Goal: Task Accomplishment & Management: Use online tool/utility

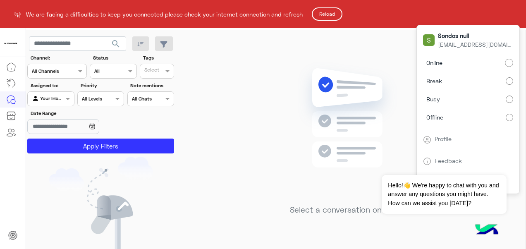
click at [332, 14] on button "Reload" at bounding box center [327, 13] width 31 height 13
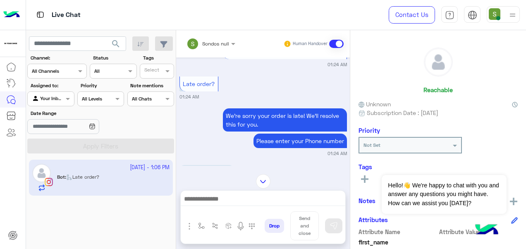
scroll to position [917, 0]
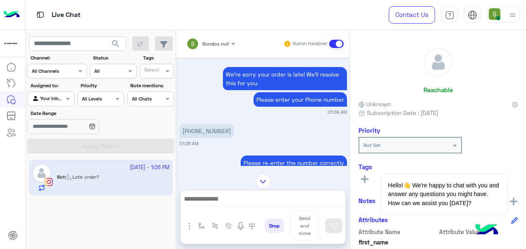
click at [187, 124] on p "[PHONE_NUMBER]" at bounding box center [207, 131] width 55 height 14
copy app-message "[PHONE_NUMBER]"
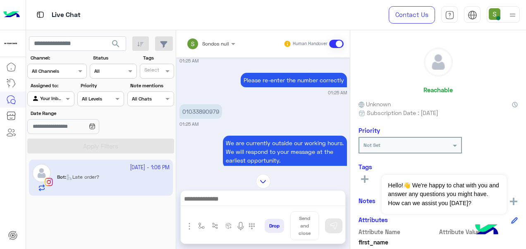
click at [207, 104] on p "01033890979" at bounding box center [201, 111] width 43 height 14
copy p "01033890979"
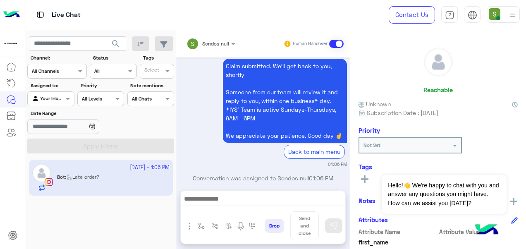
scroll to position [1655, 0]
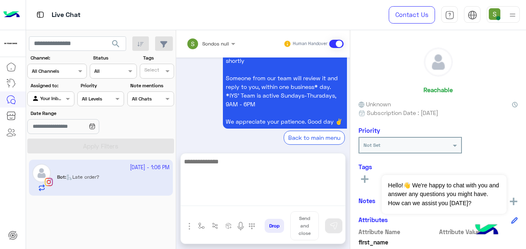
click at [274, 202] on textarea at bounding box center [263, 181] width 165 height 50
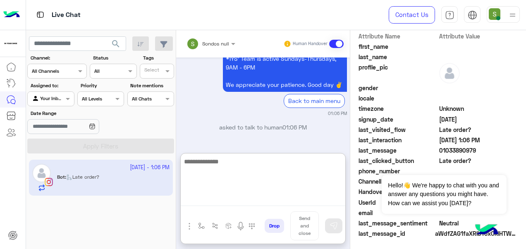
scroll to position [197, 0]
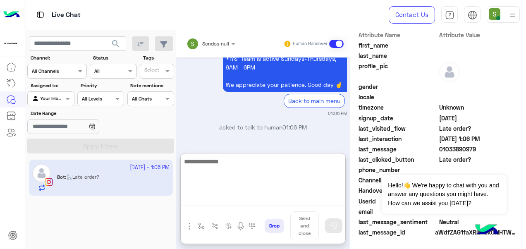
click at [243, 180] on textarea at bounding box center [263, 181] width 165 height 50
type textarea "**********"
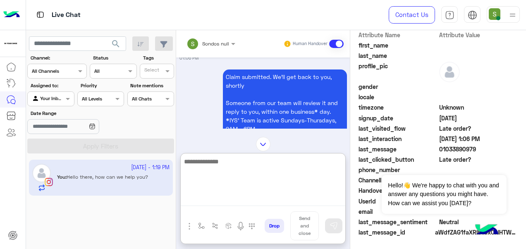
scroll to position [2207, 0]
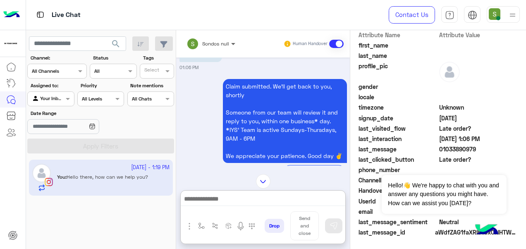
click at [236, 43] on span at bounding box center [234, 43] width 10 height 9
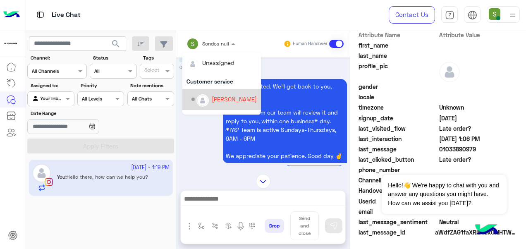
click at [206, 141] on div "Claim submitted. We’ll get back to you, shortly Someone from our team will revi…" at bounding box center [264, 132] width 168 height 111
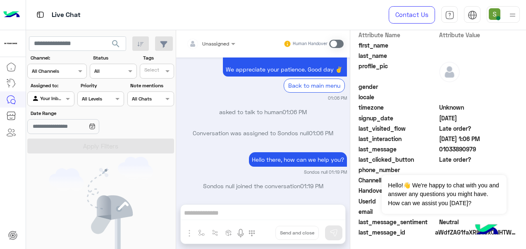
scroll to position [2350, 0]
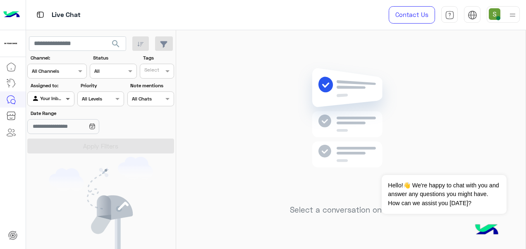
click at [71, 99] on span at bounding box center [69, 98] width 10 height 9
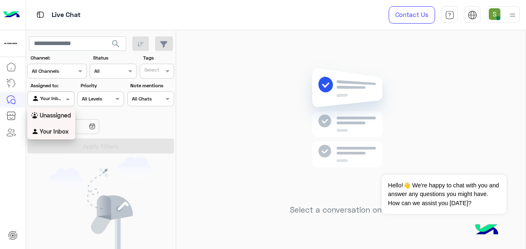
click at [60, 118] on b "Unassigned" at bounding box center [55, 115] width 31 height 7
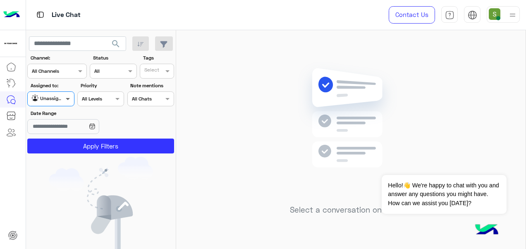
click at [65, 98] on span at bounding box center [69, 98] width 10 height 9
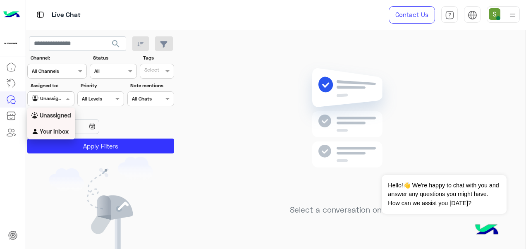
click at [57, 130] on b "Your Inbox" at bounding box center [54, 131] width 29 height 7
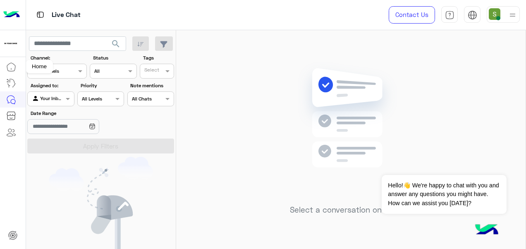
click at [15, 67] on icon at bounding box center [11, 67] width 10 height 10
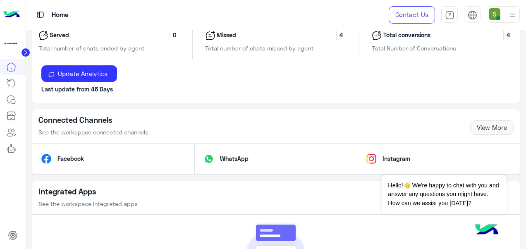
scroll to position [538, 0]
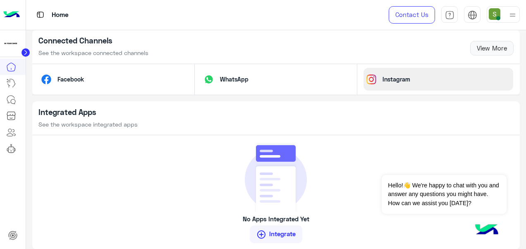
click at [407, 78] on p "Instagram" at bounding box center [396, 79] width 40 height 9
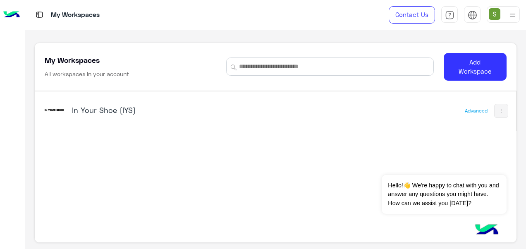
click at [146, 108] on h5 "In Your Shoe (IYS)" at bounding box center [156, 110] width 168 height 10
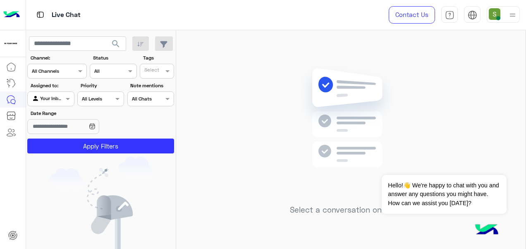
click at [62, 69] on input "text" at bounding box center [47, 70] width 30 height 7
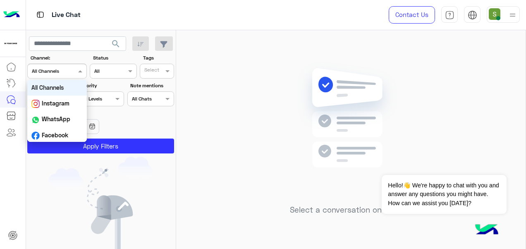
click at [62, 69] on input "text" at bounding box center [47, 70] width 30 height 7
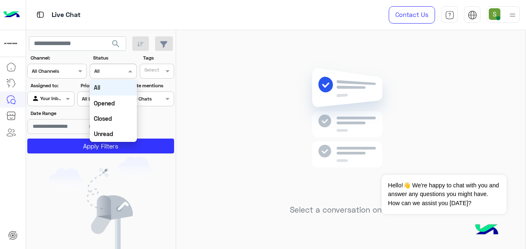
click at [120, 69] on div at bounding box center [113, 70] width 46 height 8
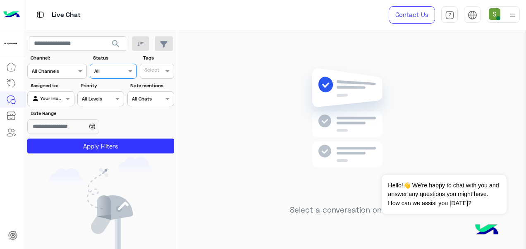
click at [120, 69] on div at bounding box center [113, 70] width 46 height 8
click at [218, 75] on div "Select a conversation on the left" at bounding box center [351, 141] width 350 height 222
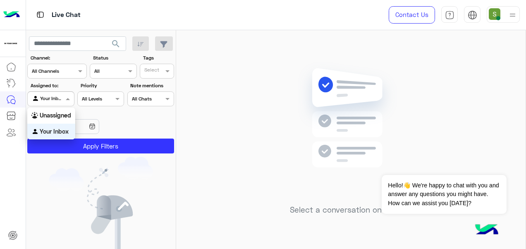
click at [67, 99] on span at bounding box center [69, 98] width 10 height 9
click at [60, 115] on b "Unassigned" at bounding box center [55, 115] width 31 height 7
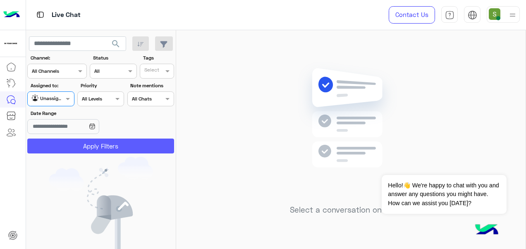
click at [93, 143] on button "Apply Filters" at bounding box center [100, 146] width 147 height 15
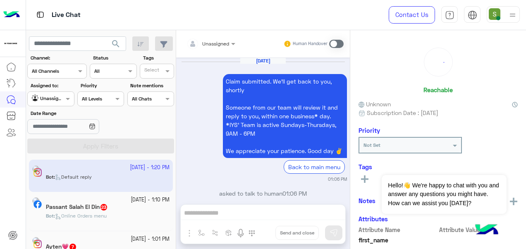
scroll to position [472, 0]
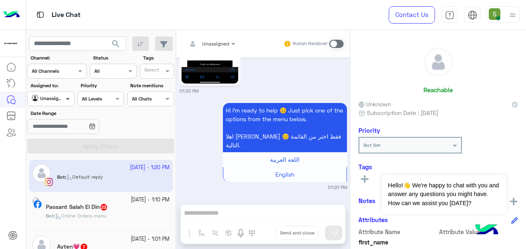
click at [67, 102] on span at bounding box center [69, 98] width 10 height 9
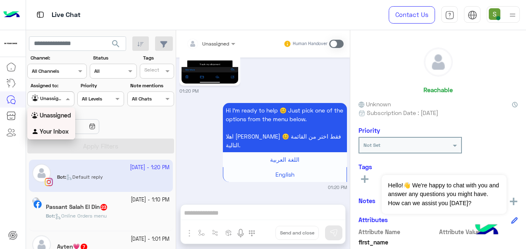
click at [56, 132] on b "Your Inbox" at bounding box center [54, 131] width 29 height 7
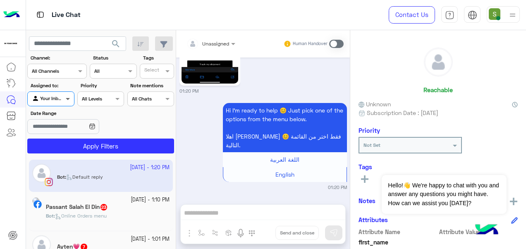
click at [69, 101] on span at bounding box center [69, 98] width 10 height 9
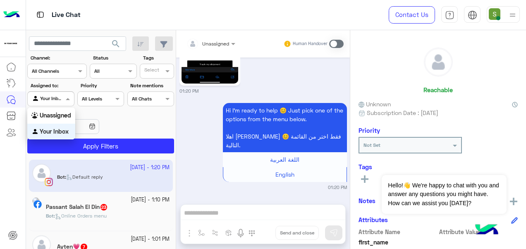
click at [61, 132] on b "Your Inbox" at bounding box center [54, 131] width 29 height 7
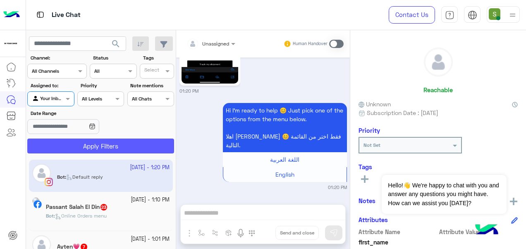
click at [73, 149] on button "Apply Filters" at bounding box center [100, 146] width 147 height 15
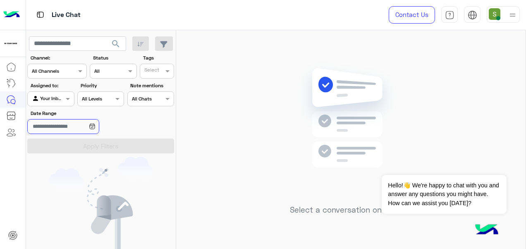
click at [93, 122] on input "Date Range" at bounding box center [63, 126] width 72 height 15
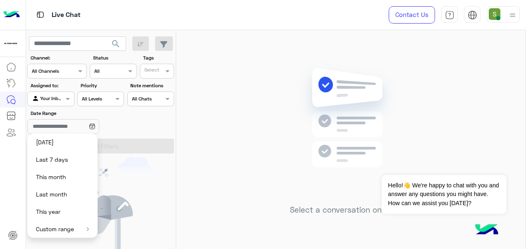
click at [90, 227] on button "Custom range" at bounding box center [62, 228] width 70 height 17
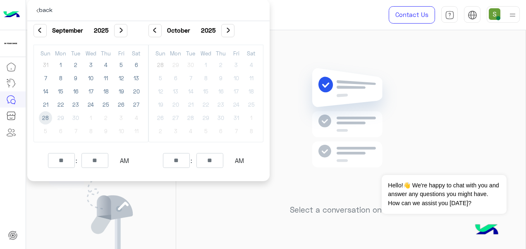
click at [46, 117] on span "28" at bounding box center [45, 117] width 13 height 13
click at [134, 107] on span "27" at bounding box center [136, 104] width 13 height 13
click at [51, 118] on span "28" at bounding box center [45, 117] width 13 height 13
type input "**********"
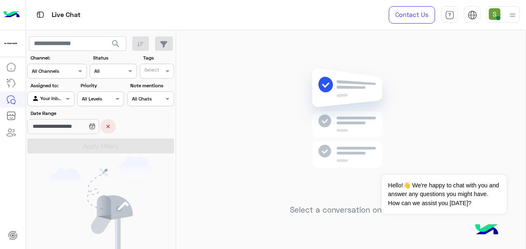
click at [116, 126] on button "×" at bounding box center [108, 126] width 15 height 14
click at [237, 155] on div "Select a conversation on the left" at bounding box center [351, 141] width 350 height 222
click at [503, 15] on div at bounding box center [503, 14] width 33 height 17
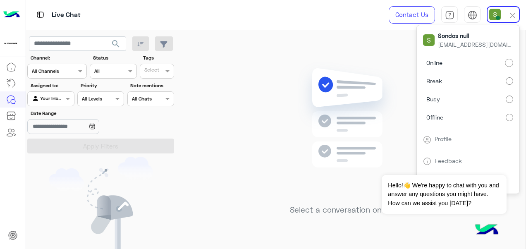
click at [474, 117] on label "Offline" at bounding box center [468, 117] width 90 height 15
click at [501, 60] on label "Online" at bounding box center [468, 62] width 90 height 15
click at [287, 182] on div "Select a conversation on the left" at bounding box center [351, 141] width 350 height 222
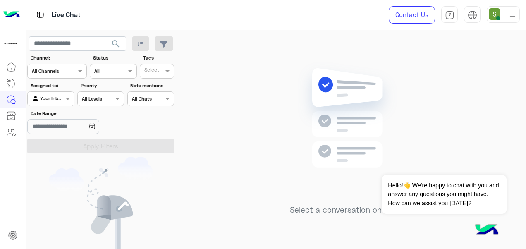
click at [510, 11] on img at bounding box center [513, 15] width 10 height 10
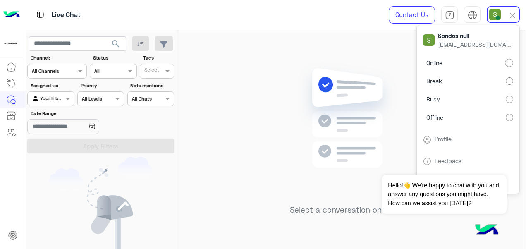
click at [493, 85] on label "Break" at bounding box center [468, 81] width 90 height 15
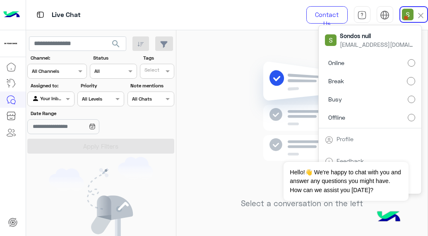
click at [368, 66] on label "Online" at bounding box center [370, 62] width 90 height 15
